Goal: Register for event/course

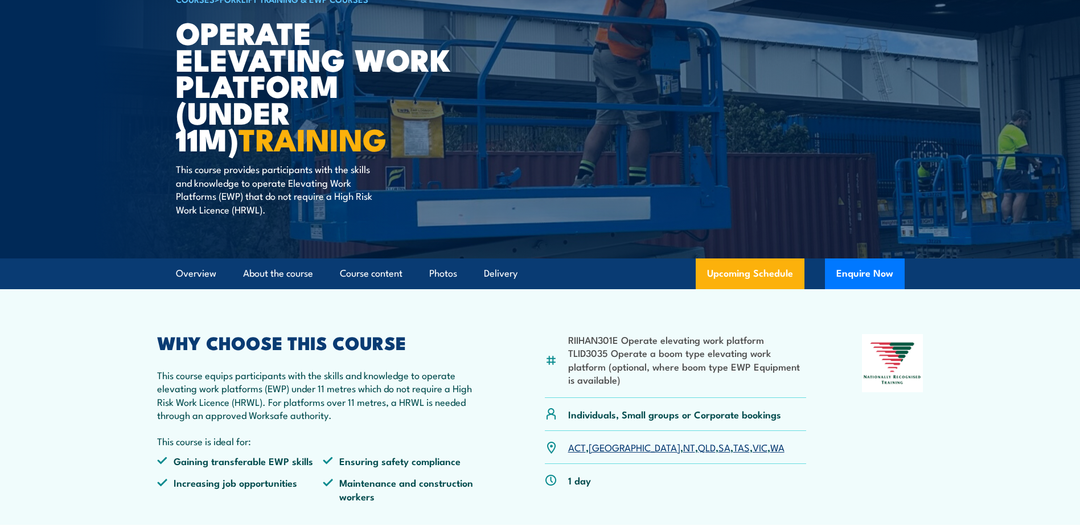
scroll to position [114, 0]
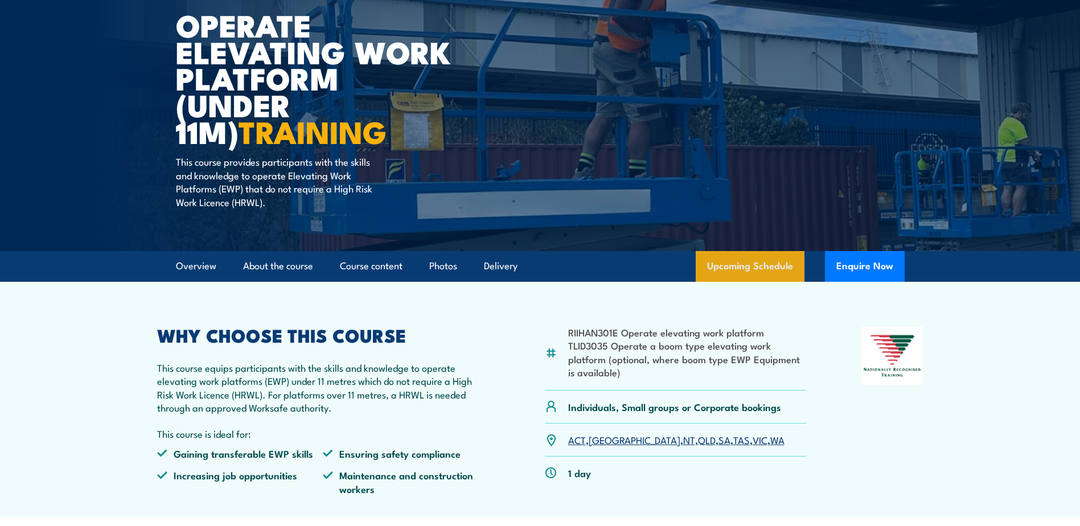
click at [757, 269] on link "Upcoming Schedule" at bounding box center [750, 266] width 109 height 31
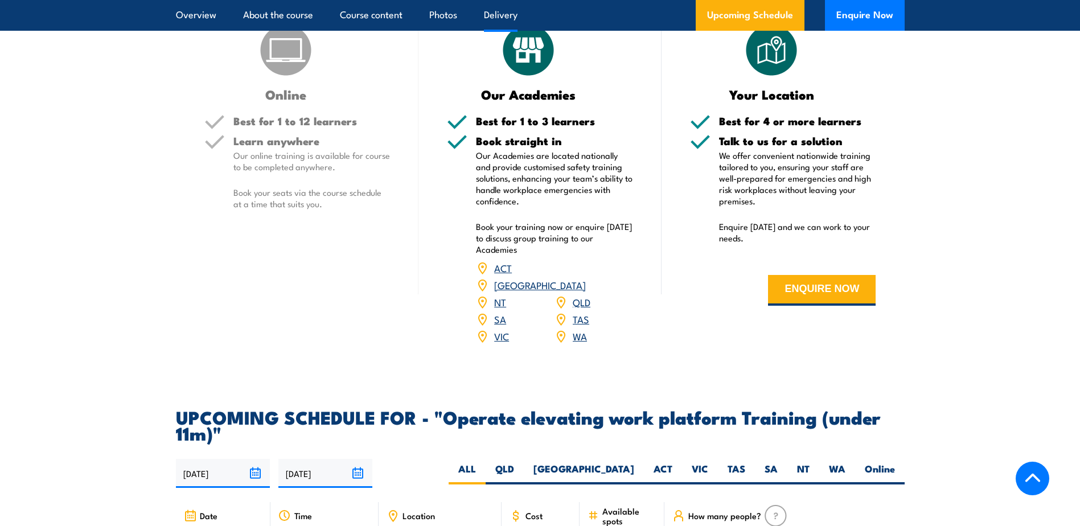
scroll to position [1372, 0]
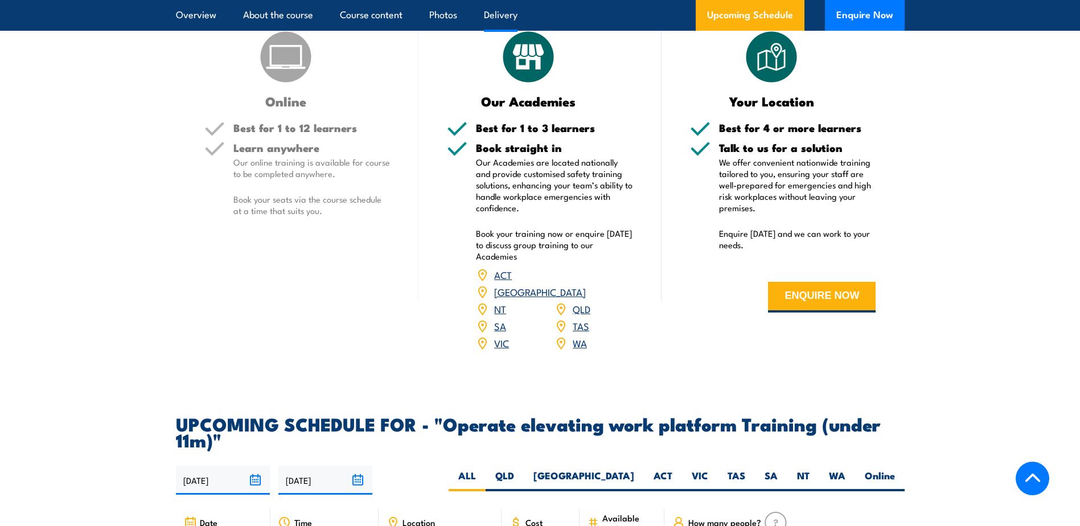
click at [501, 302] on link "NT" at bounding box center [500, 309] width 12 height 14
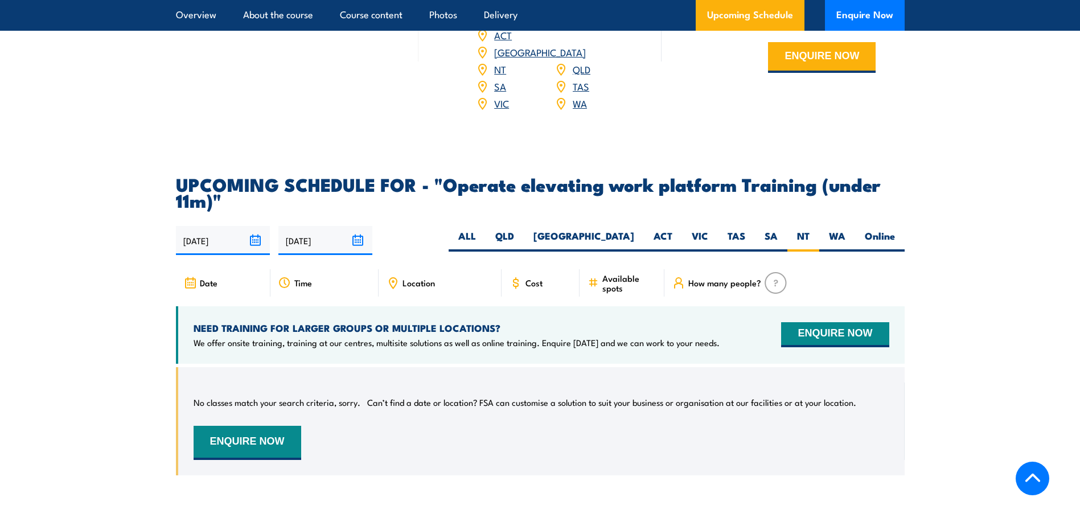
scroll to position [1600, 0]
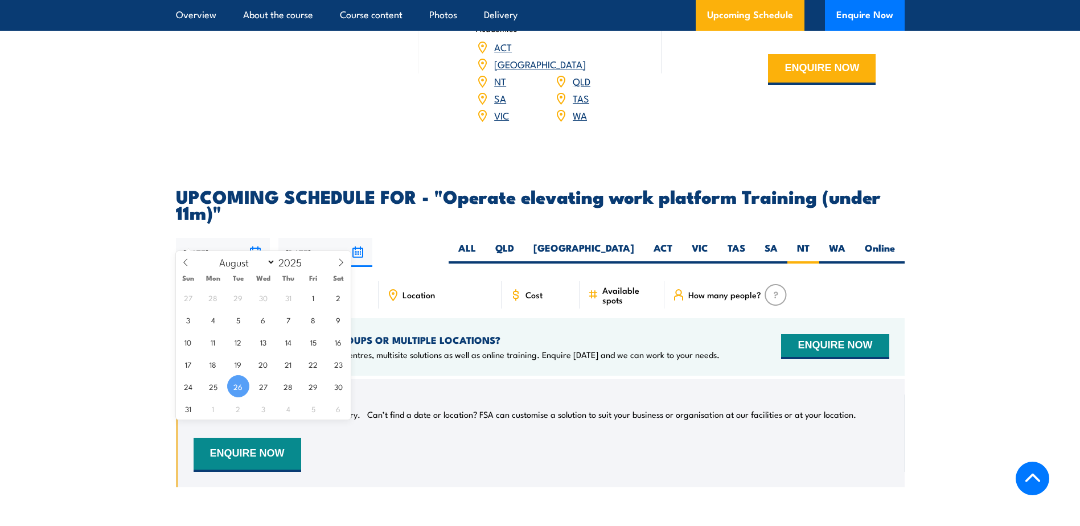
click at [257, 238] on input "[DATE]" at bounding box center [223, 252] width 94 height 29
click at [341, 264] on icon at bounding box center [341, 261] width 4 height 7
select select "8"
click at [214, 297] on span "1" at bounding box center [213, 297] width 22 height 22
type input "01/09/2025"
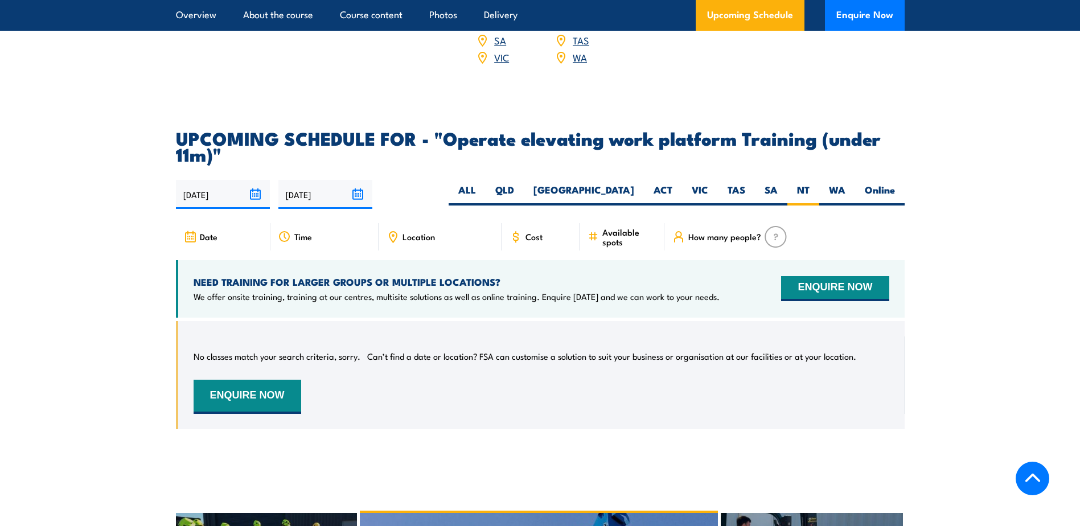
scroll to position [1657, 0]
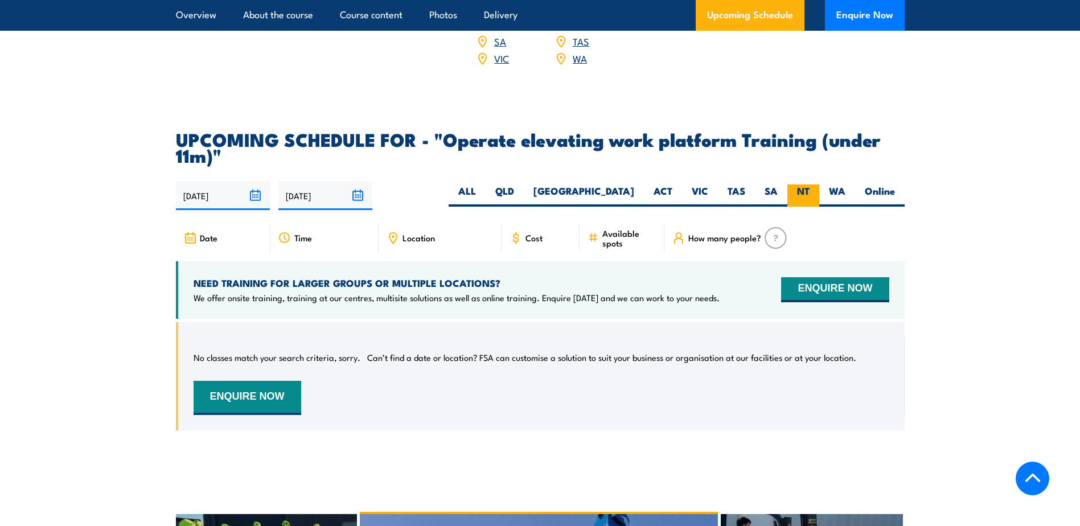
click at [808, 184] on label "NT" at bounding box center [803, 195] width 32 height 22
click at [810, 184] on input "NT" at bounding box center [813, 187] width 7 height 7
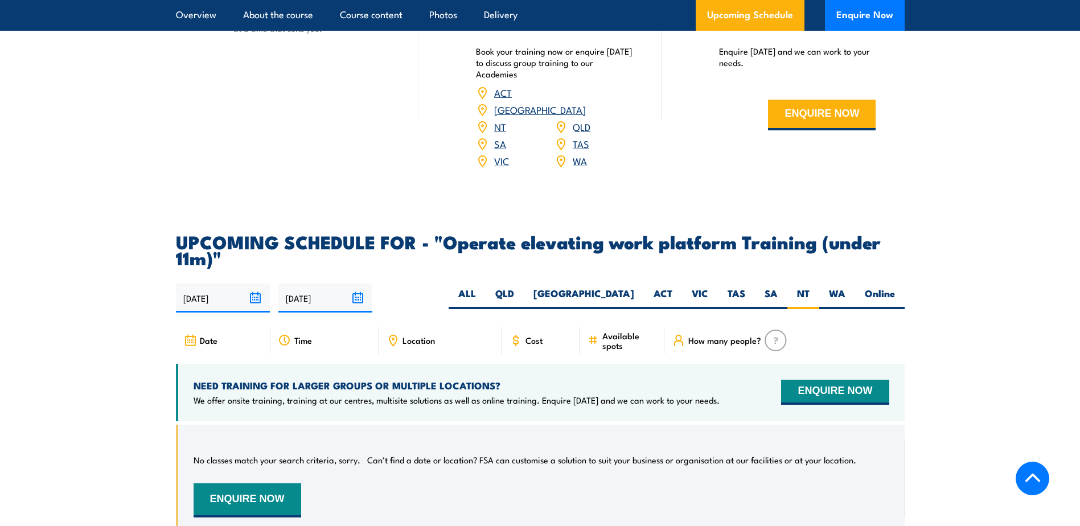
scroll to position [1600, 0]
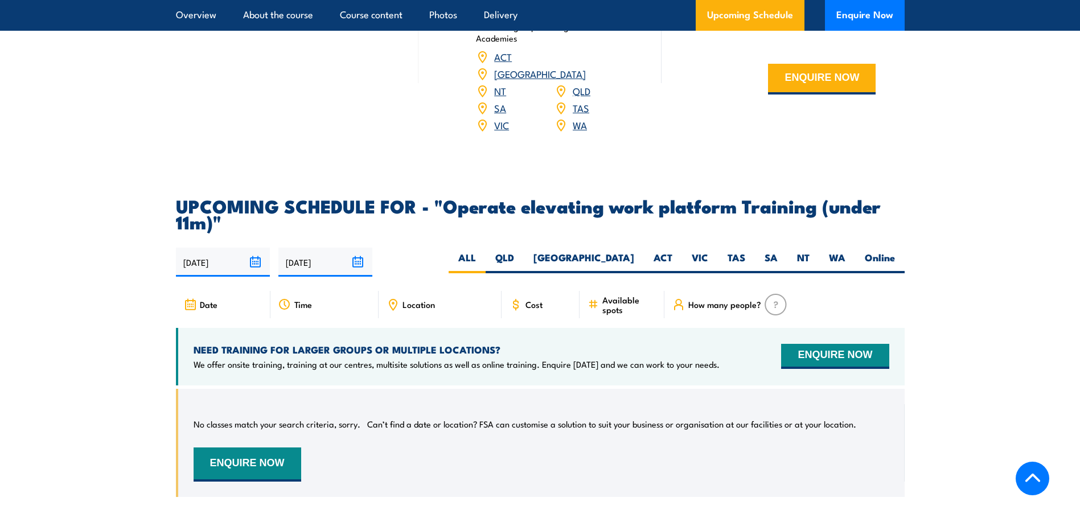
scroll to position [1600, 0]
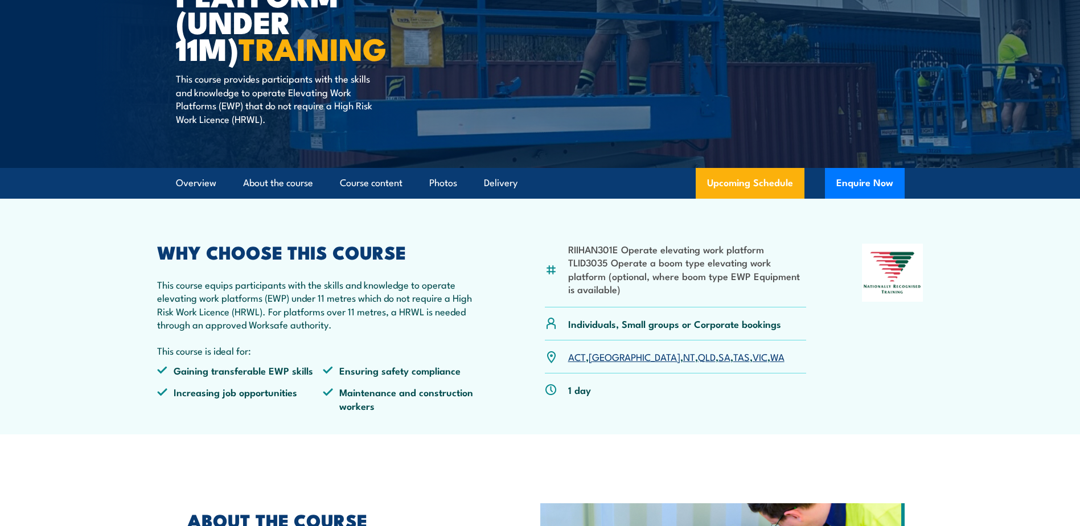
scroll to position [114, 0]
